Goal: Find specific page/section: Find specific page/section

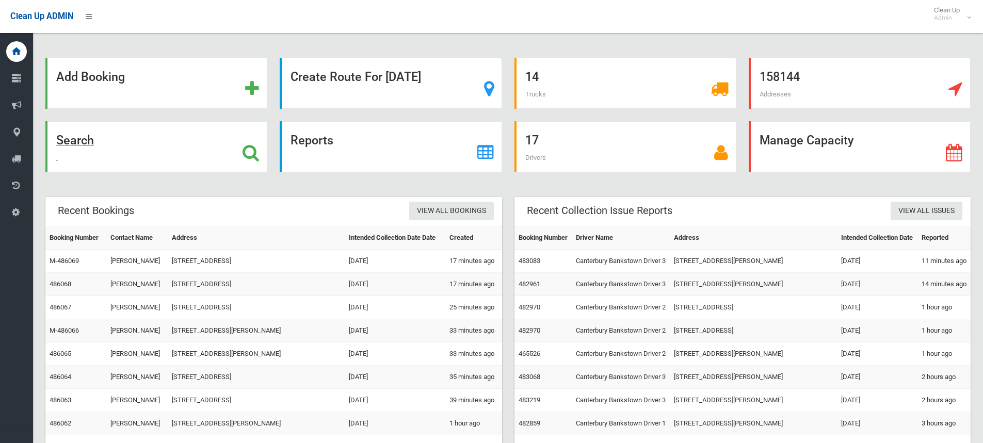
click at [88, 138] on strong "Search" at bounding box center [75, 140] width 38 height 14
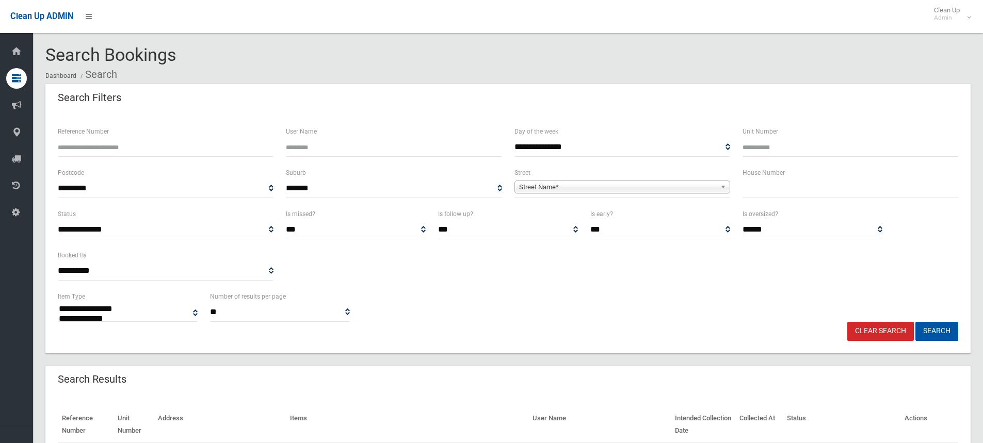
select select
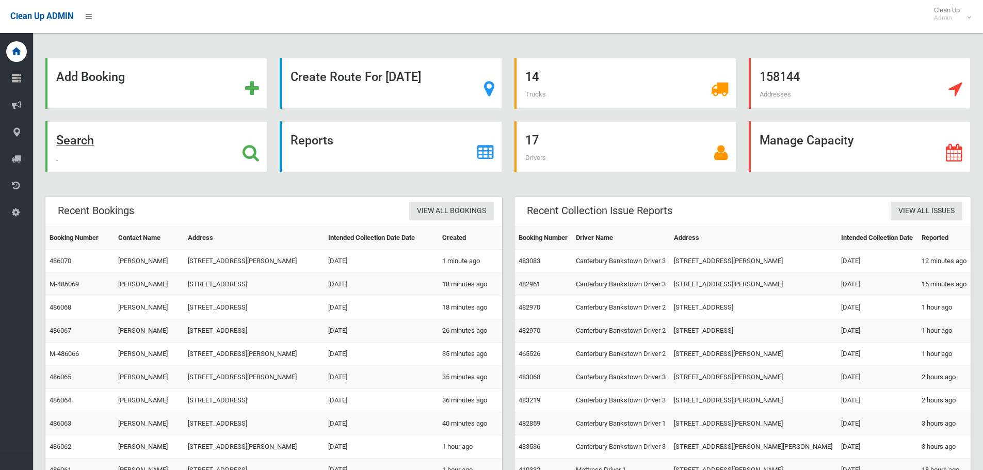
click at [83, 137] on strong "Search" at bounding box center [75, 140] width 38 height 14
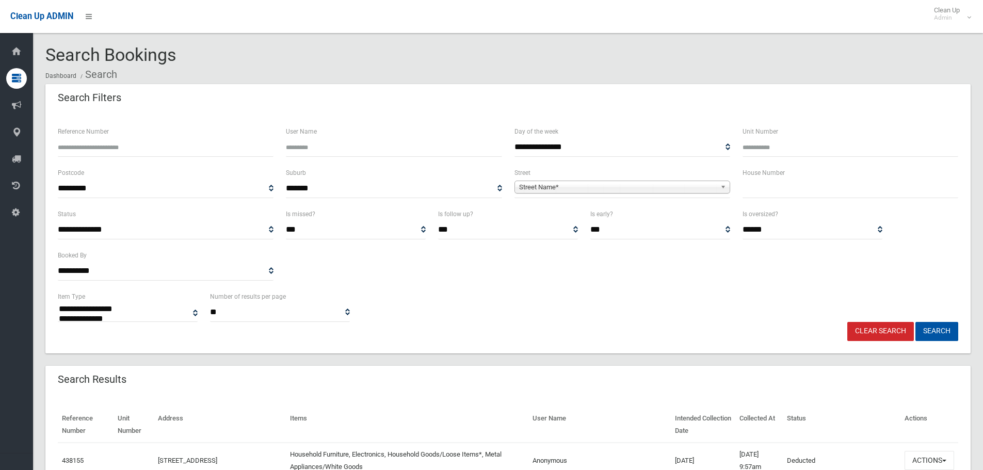
select select
click at [87, 15] on icon at bounding box center [89, 17] width 6 height 18
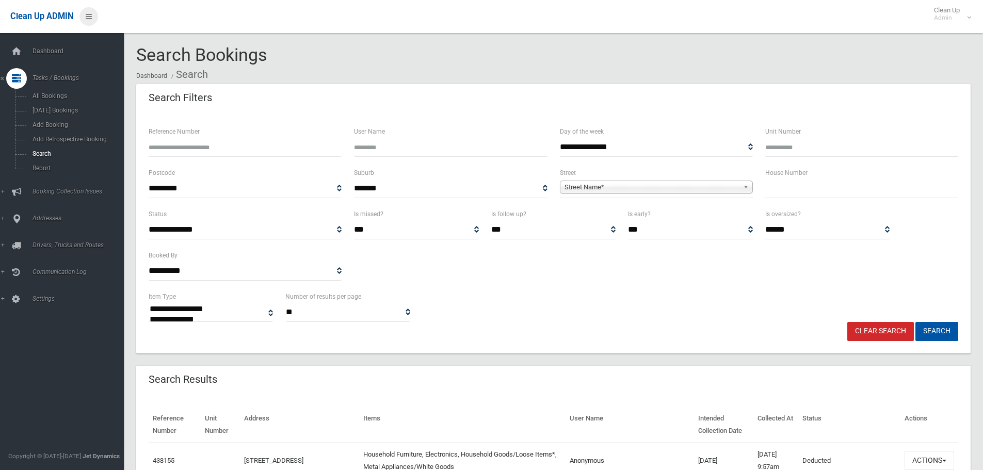
click at [87, 15] on icon at bounding box center [89, 17] width 6 height 18
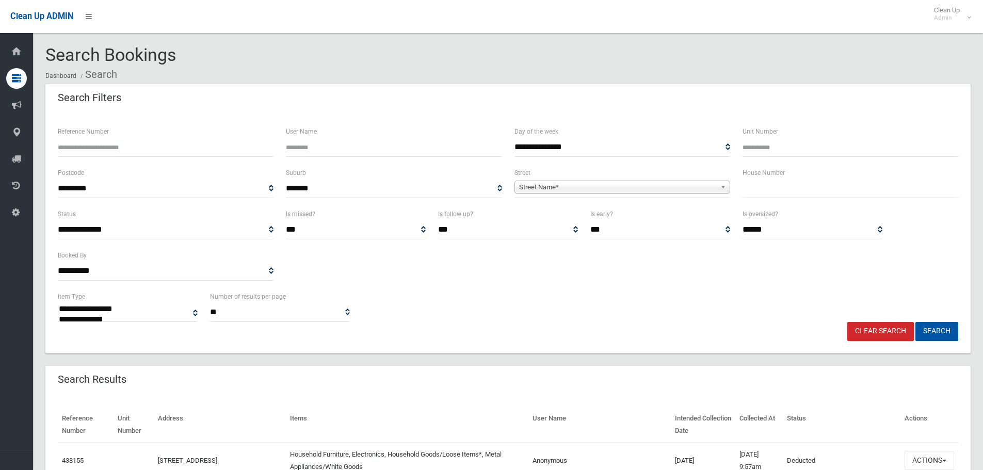
click at [772, 192] on input "text" at bounding box center [850, 188] width 216 height 19
type input "**"
click at [597, 186] on span "Street Name*" at bounding box center [617, 187] width 197 height 12
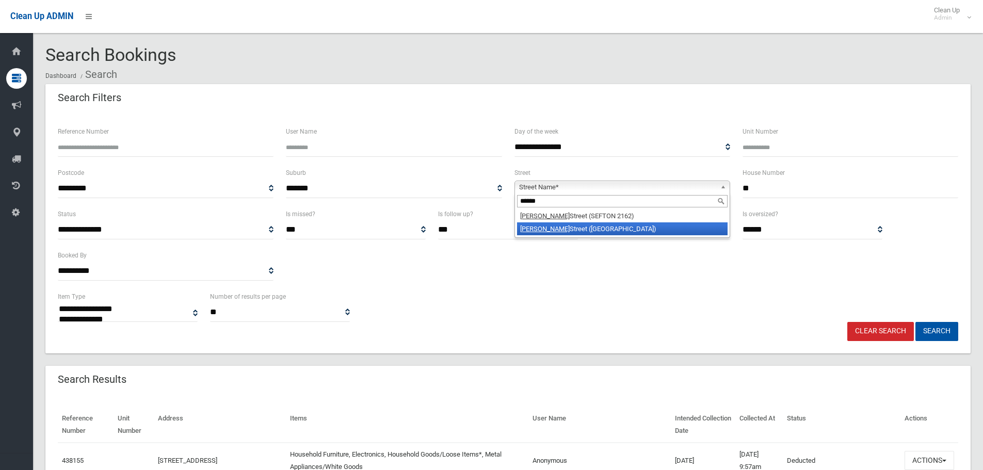
type input "******"
click at [590, 225] on li "Ernest Street (LAKEMBA 2195)" at bounding box center [622, 228] width 210 height 13
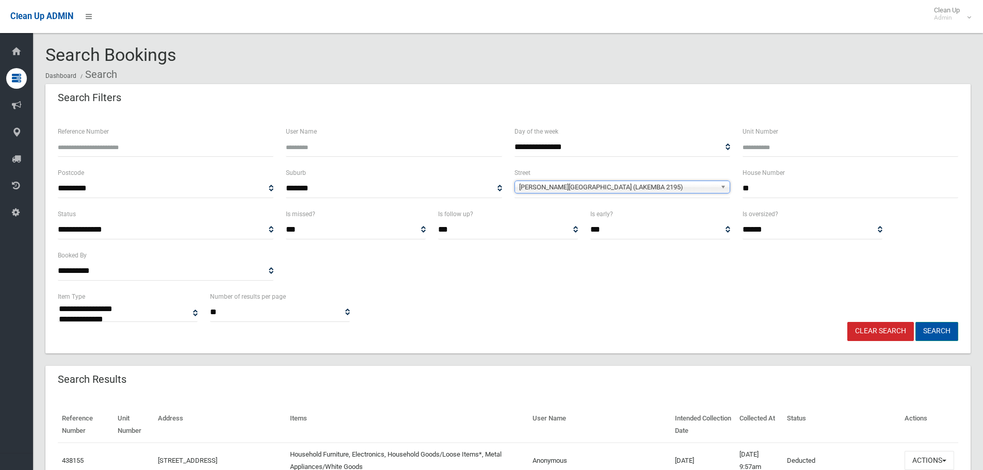
click at [924, 329] on button "Search" at bounding box center [936, 331] width 43 height 19
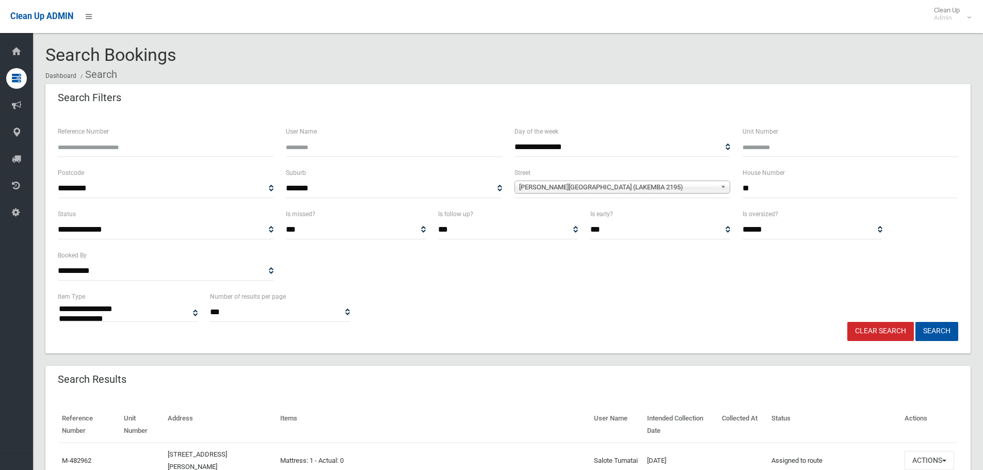
select select
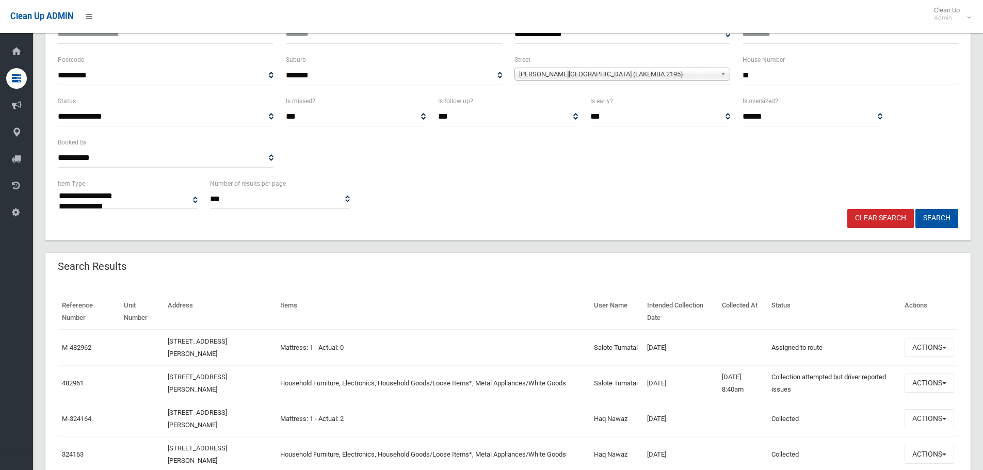
scroll to position [206, 0]
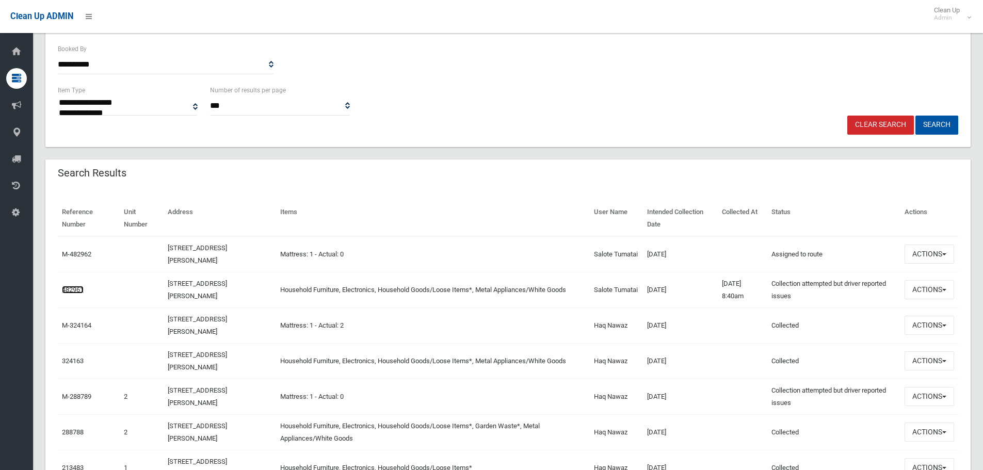
click at [77, 290] on link "482961" at bounding box center [73, 290] width 22 height 8
click at [74, 289] on link "482961" at bounding box center [73, 290] width 22 height 8
click at [68, 287] on link "482961" at bounding box center [73, 290] width 22 height 8
click at [68, 288] on link "482961" at bounding box center [73, 290] width 22 height 8
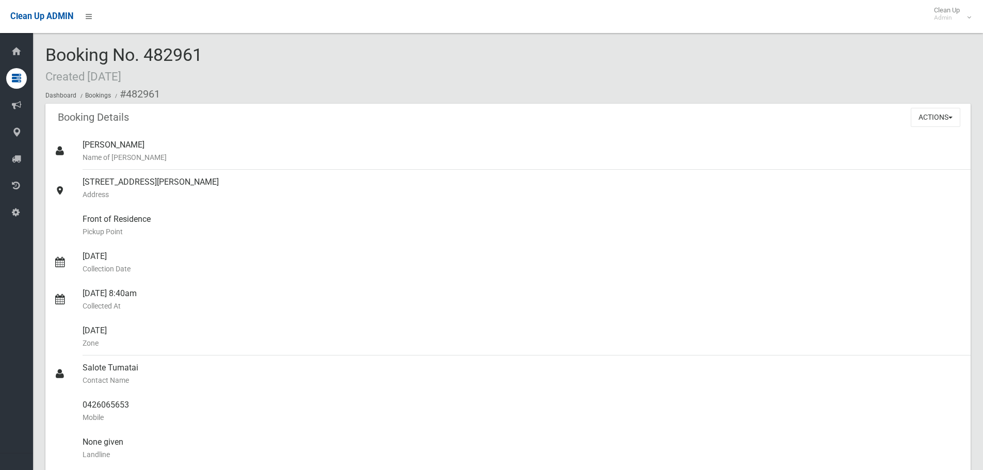
scroll to position [722, 0]
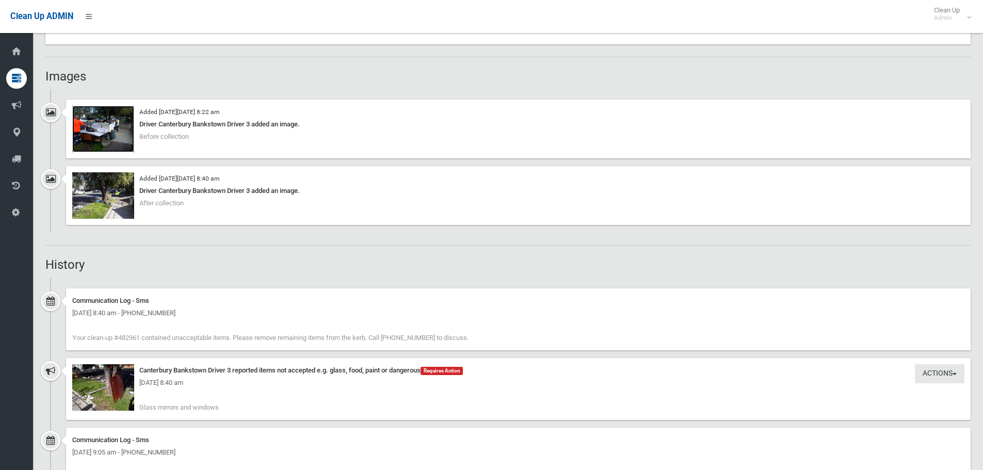
click at [97, 121] on img at bounding box center [103, 129] width 62 height 46
click at [102, 193] on img at bounding box center [103, 195] width 62 height 46
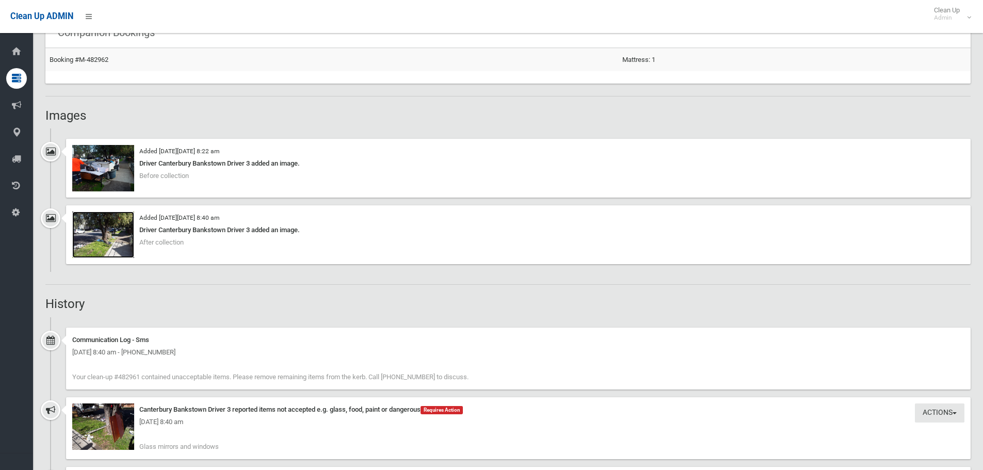
scroll to position [735, 0]
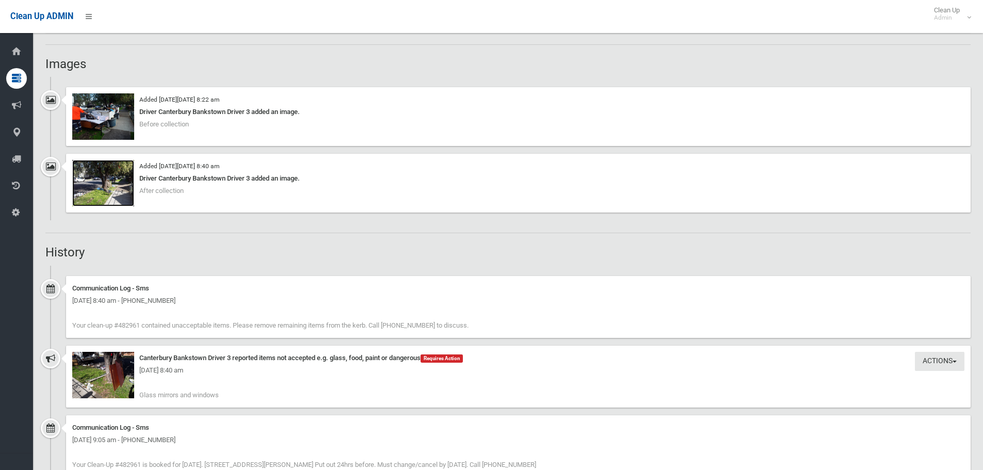
click at [117, 169] on img at bounding box center [103, 183] width 62 height 46
click at [111, 119] on img at bounding box center [103, 116] width 62 height 46
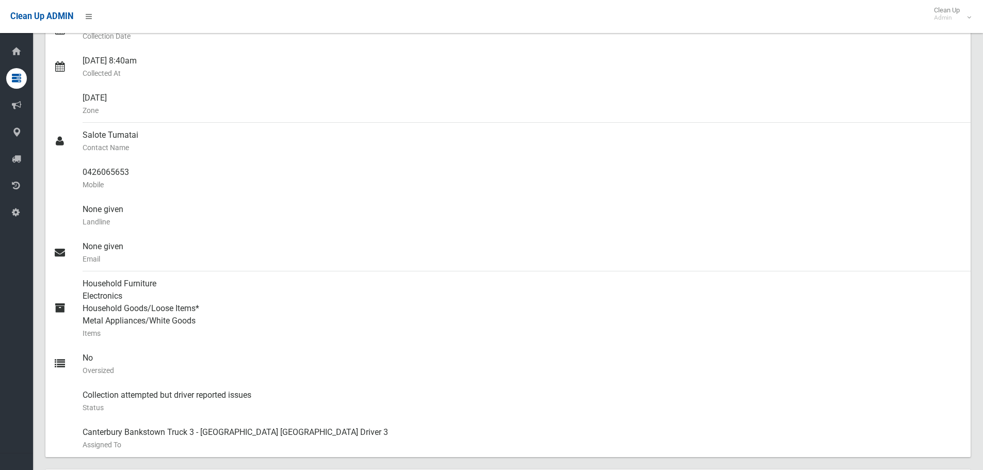
scroll to position [116, 0]
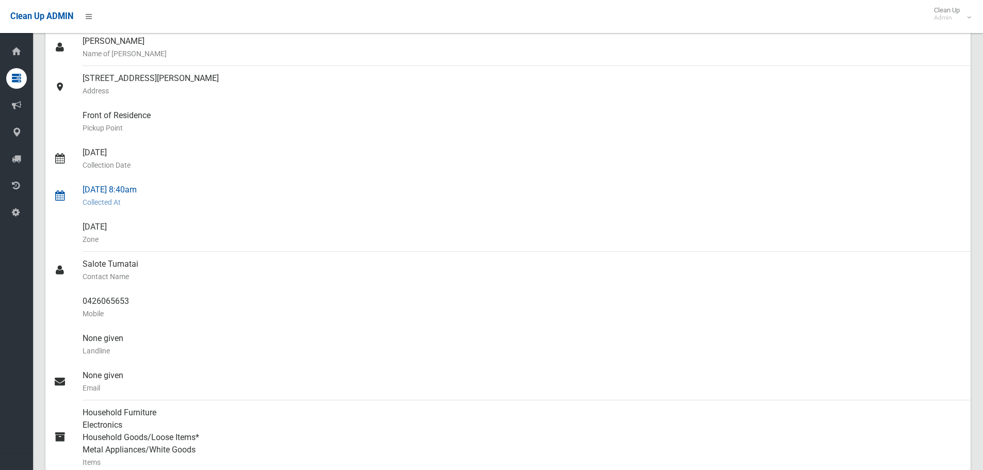
scroll to position [258, 0]
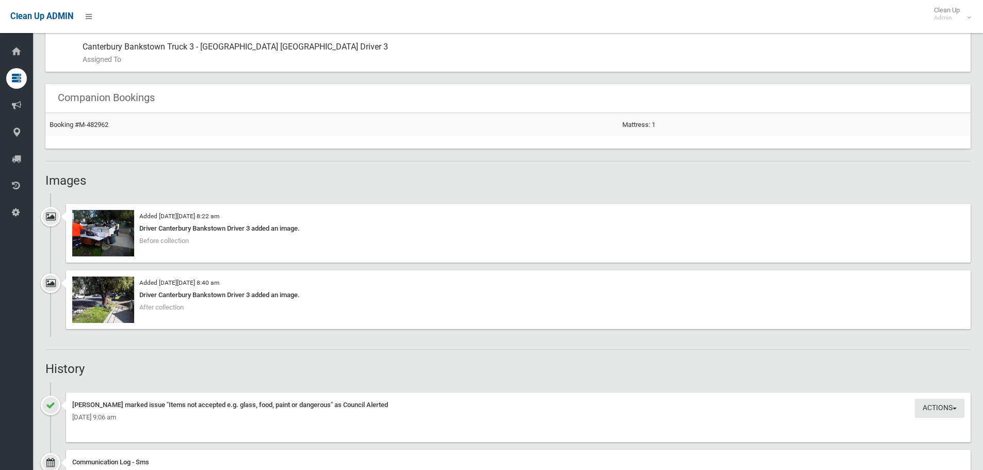
scroll to position [619, 0]
click at [114, 238] on img at bounding box center [103, 232] width 62 height 46
click at [115, 302] on img at bounding box center [103, 298] width 62 height 46
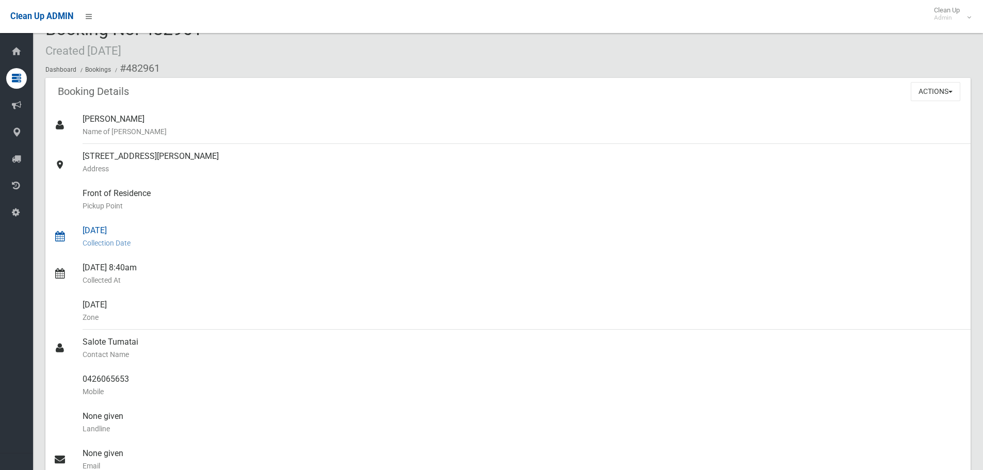
scroll to position [0, 0]
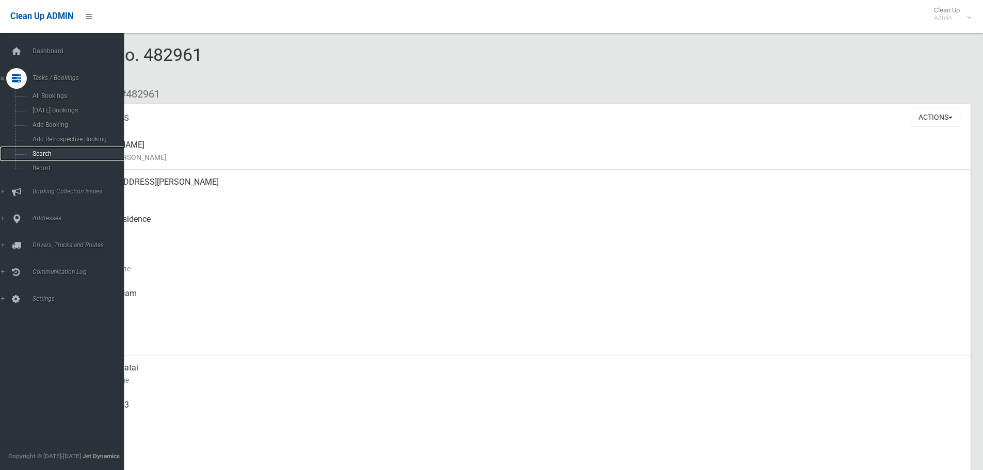
click at [39, 150] on link "Search" at bounding box center [66, 153] width 132 height 14
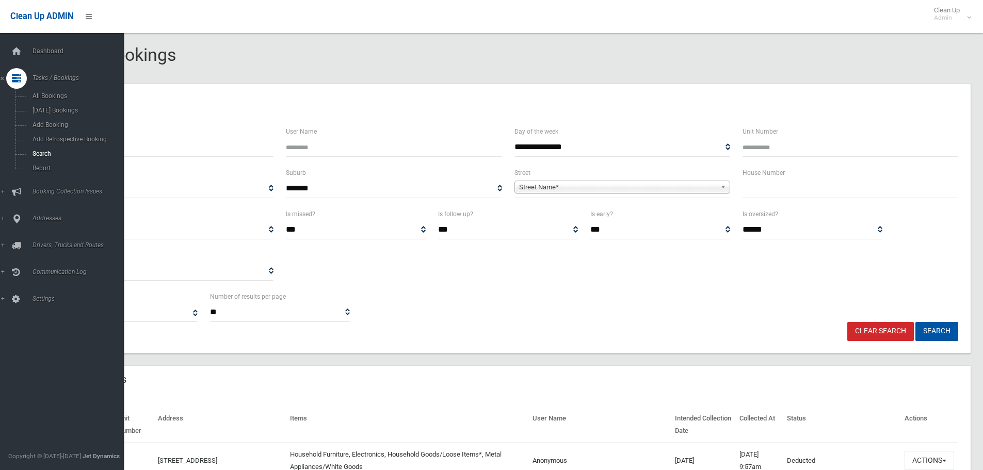
select select
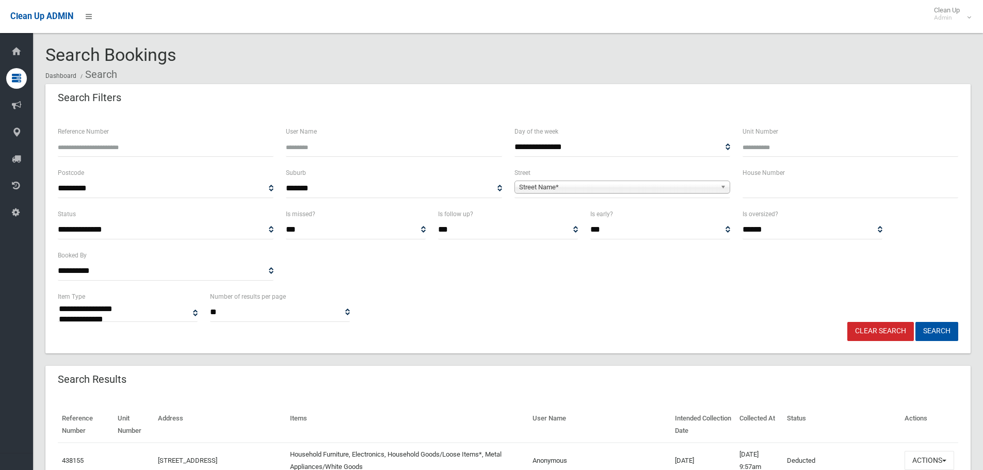
drag, startPoint x: 769, startPoint y: 185, endPoint x: 758, endPoint y: 189, distance: 11.4
click at [769, 185] on input "text" at bounding box center [850, 188] width 216 height 19
type input "***"
click at [674, 185] on span "Street Name*" at bounding box center [617, 187] width 197 height 12
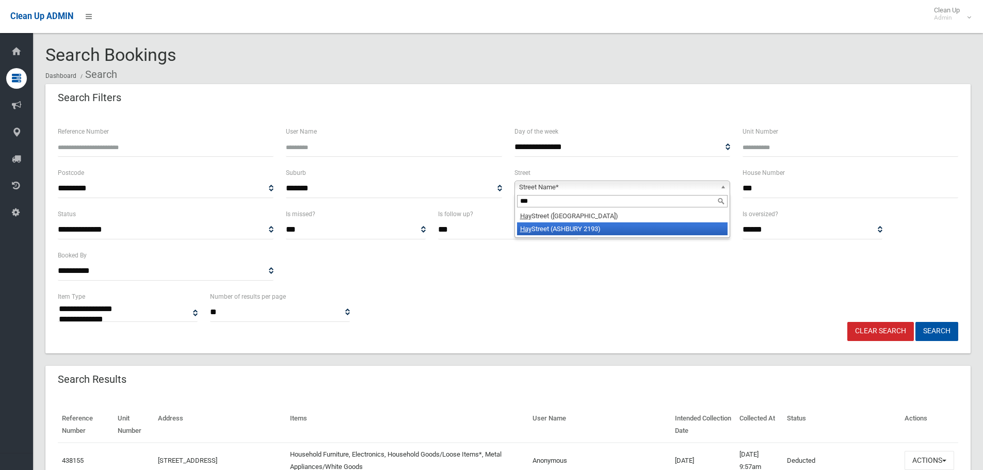
type input "***"
click at [640, 231] on li "Hay Street (ASHBURY 2193)" at bounding box center [622, 228] width 210 height 13
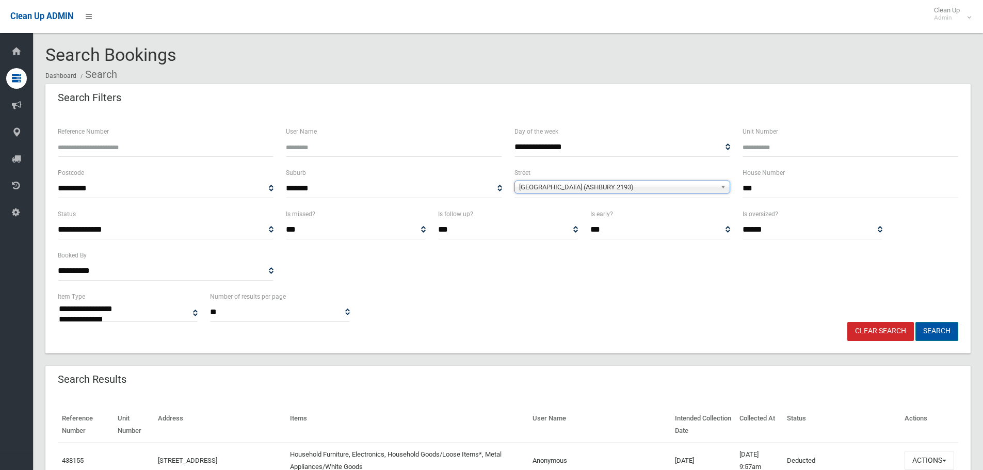
click at [931, 330] on button "Search" at bounding box center [936, 331] width 43 height 19
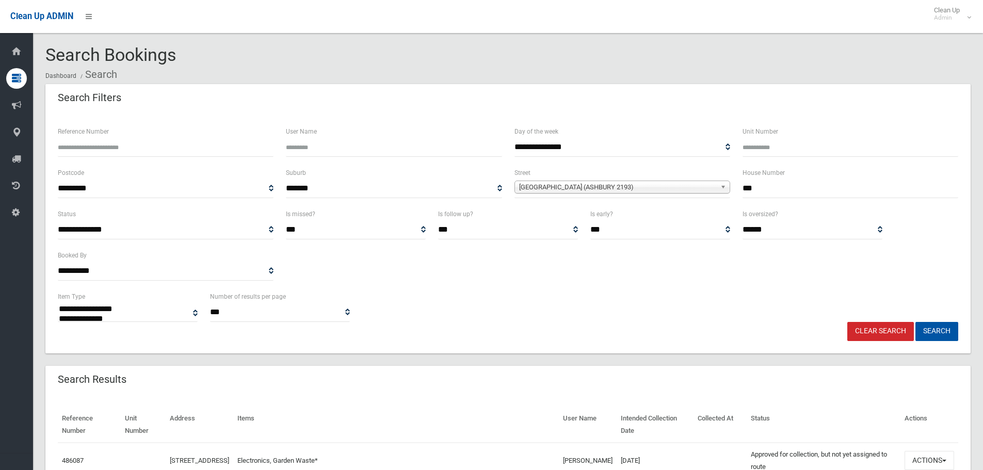
select select
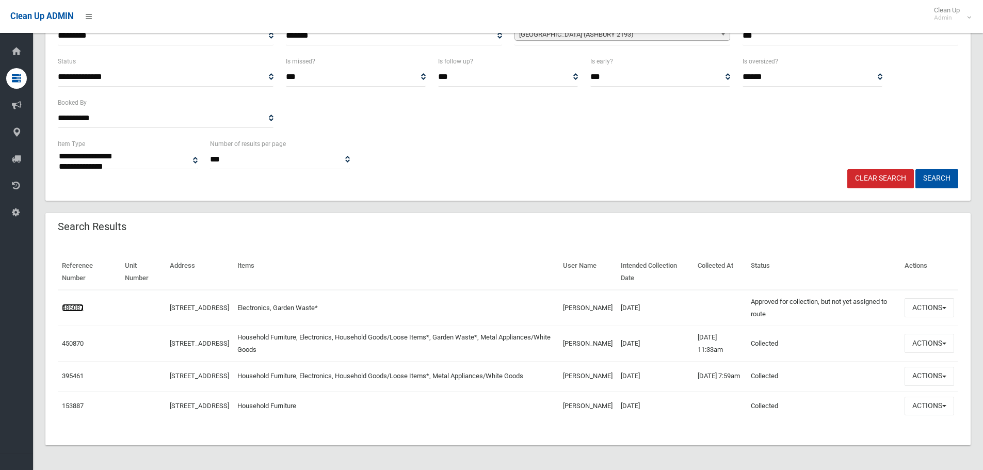
click at [75, 304] on link "486087" at bounding box center [73, 308] width 22 height 8
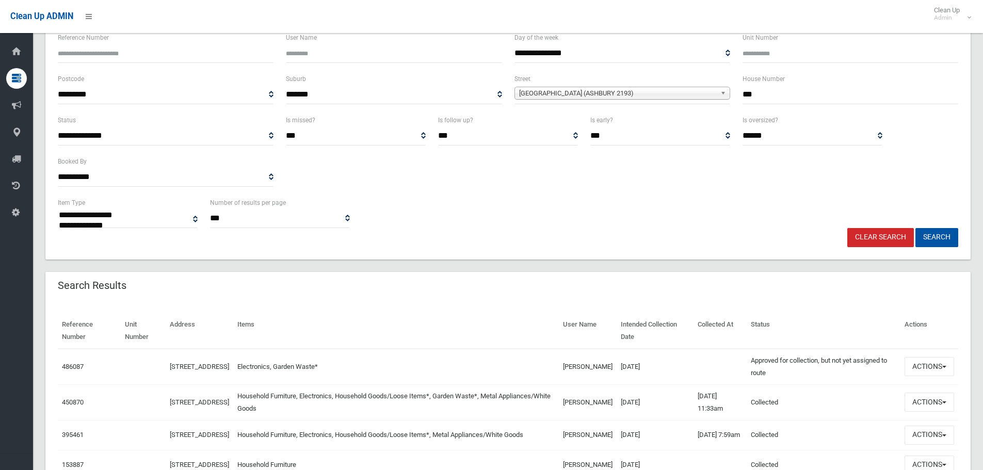
scroll to position [0, 0]
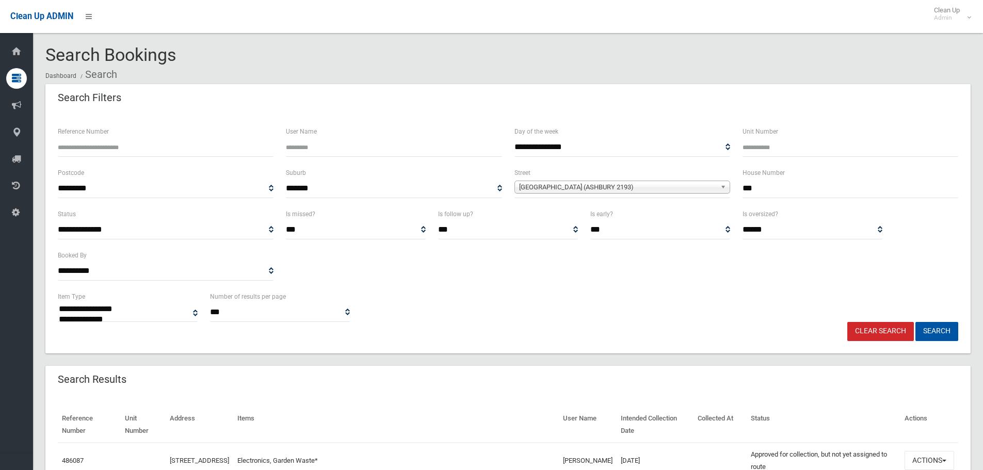
click at [893, 330] on link "Clear Search" at bounding box center [880, 331] width 67 height 19
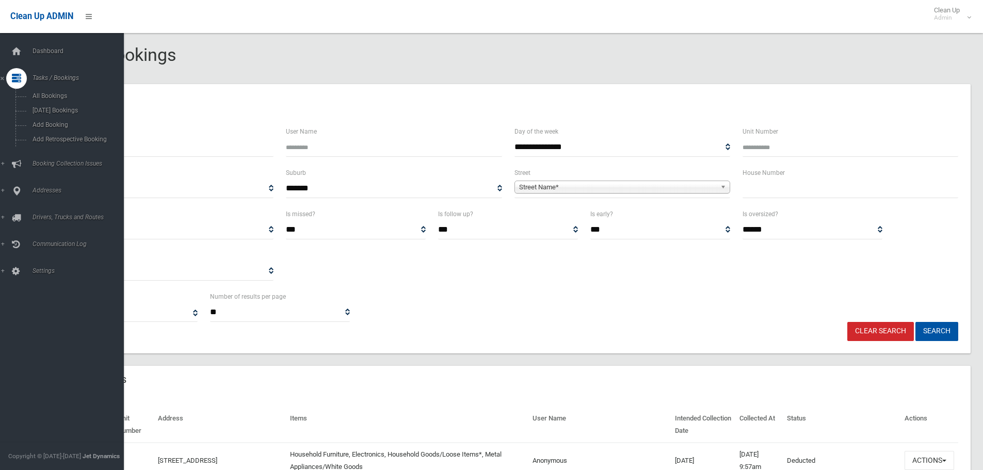
select select
click at [2, 217] on link "Addresses" at bounding box center [66, 218] width 132 height 21
click at [43, 151] on span "All Addresses" at bounding box center [75, 149] width 93 height 7
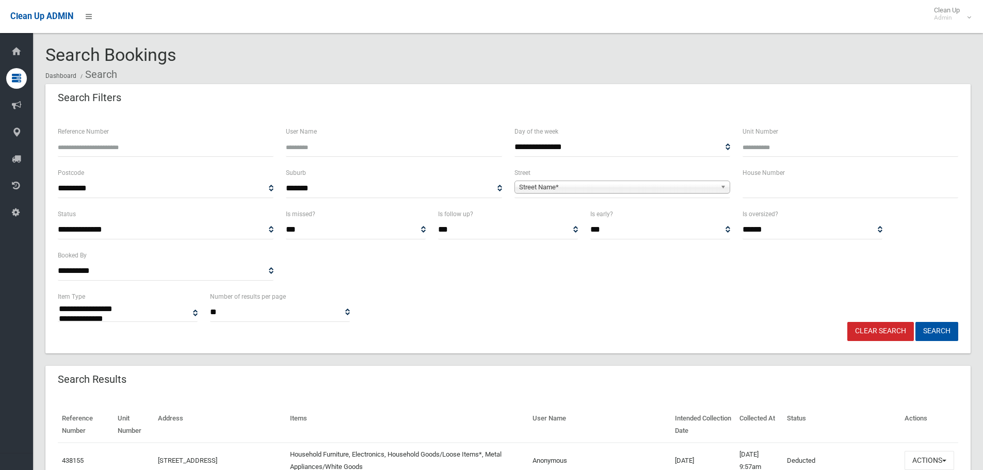
select select
click at [790, 190] on input "text" at bounding box center [850, 188] width 216 height 19
type input "*"
click at [624, 185] on span "Street Name*" at bounding box center [617, 187] width 197 height 12
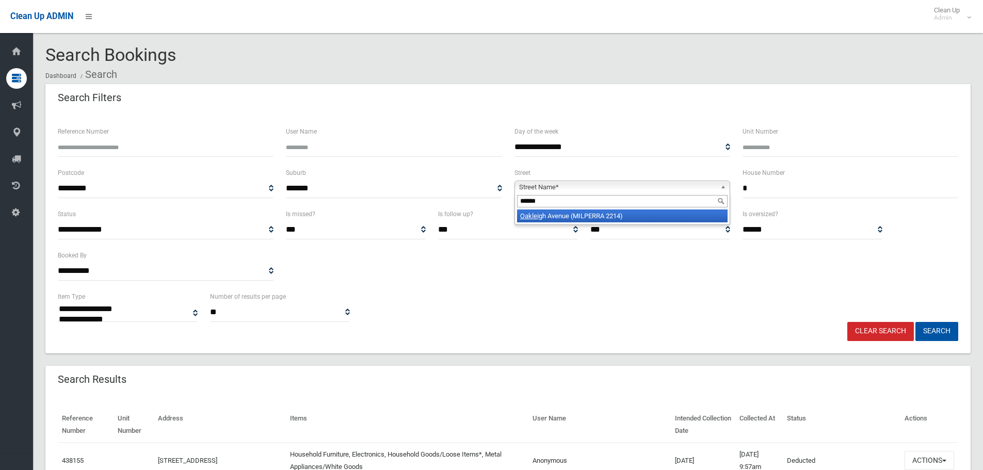
type input "*******"
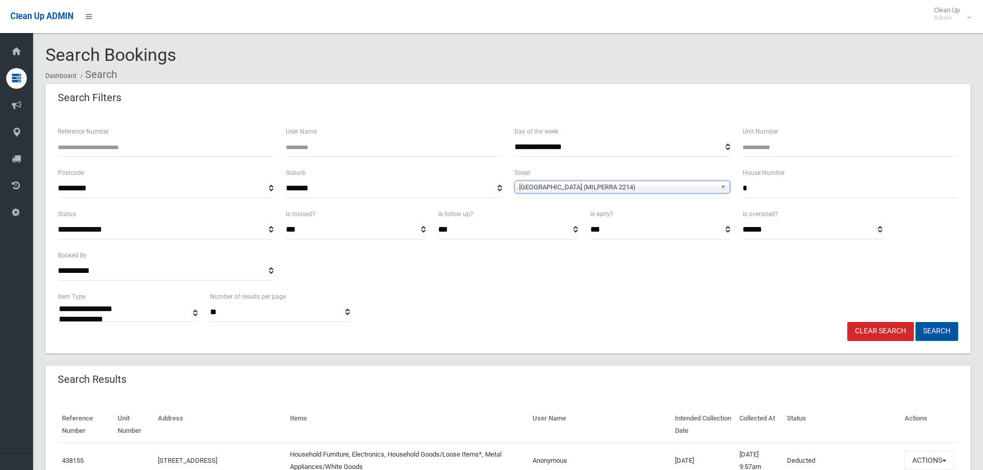
click at [926, 330] on button "Search" at bounding box center [936, 331] width 43 height 19
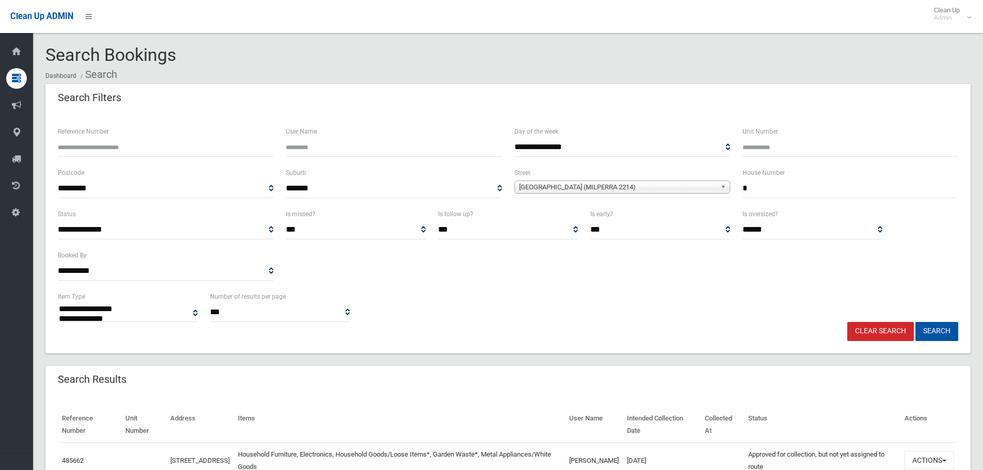
select select
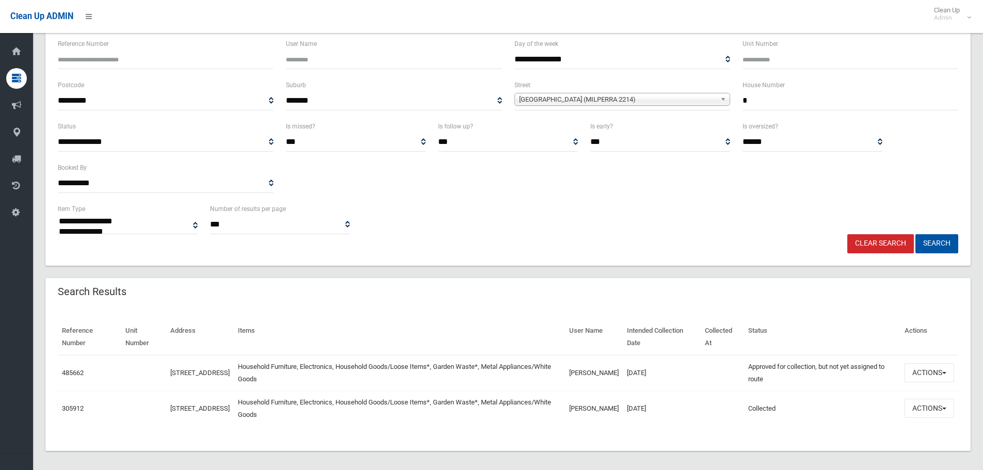
scroll to position [93, 0]
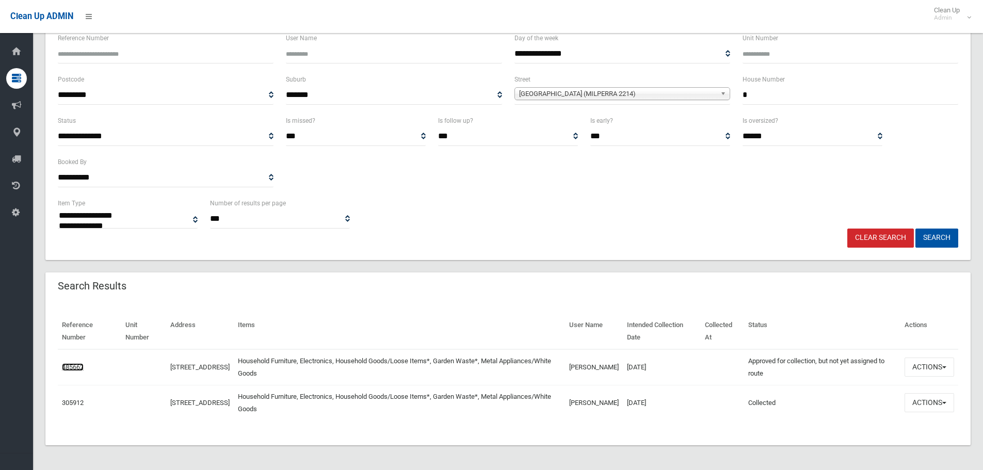
click at [78, 365] on link "485662" at bounding box center [73, 367] width 22 height 8
